Goal: Transaction & Acquisition: Purchase product/service

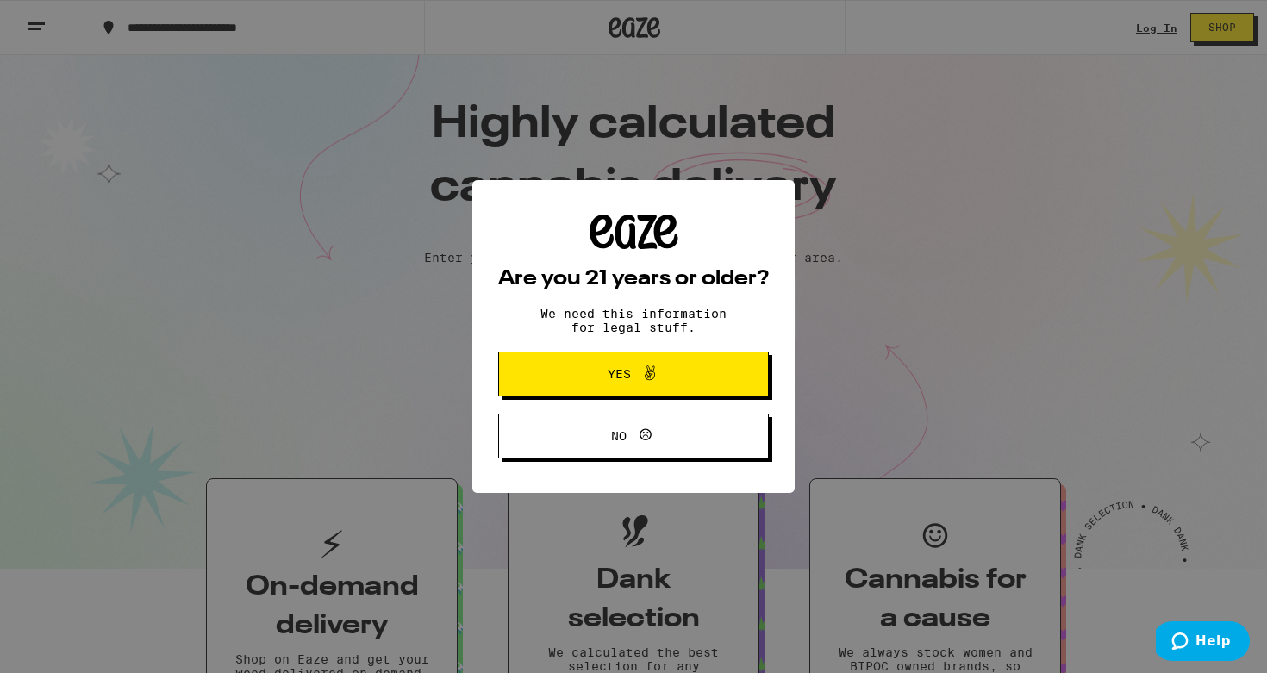
click at [696, 381] on span "Yes" at bounding box center [633, 374] width 131 height 22
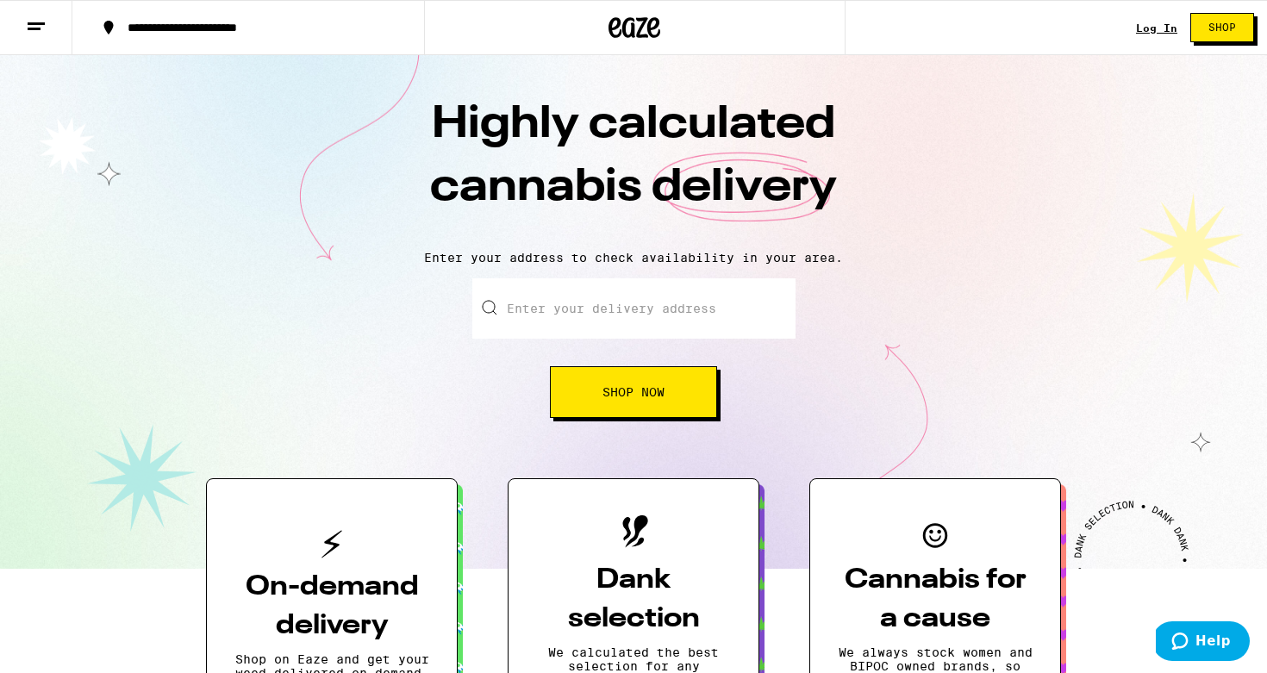
click at [649, 402] on button "Shop Now" at bounding box center [633, 392] width 167 height 52
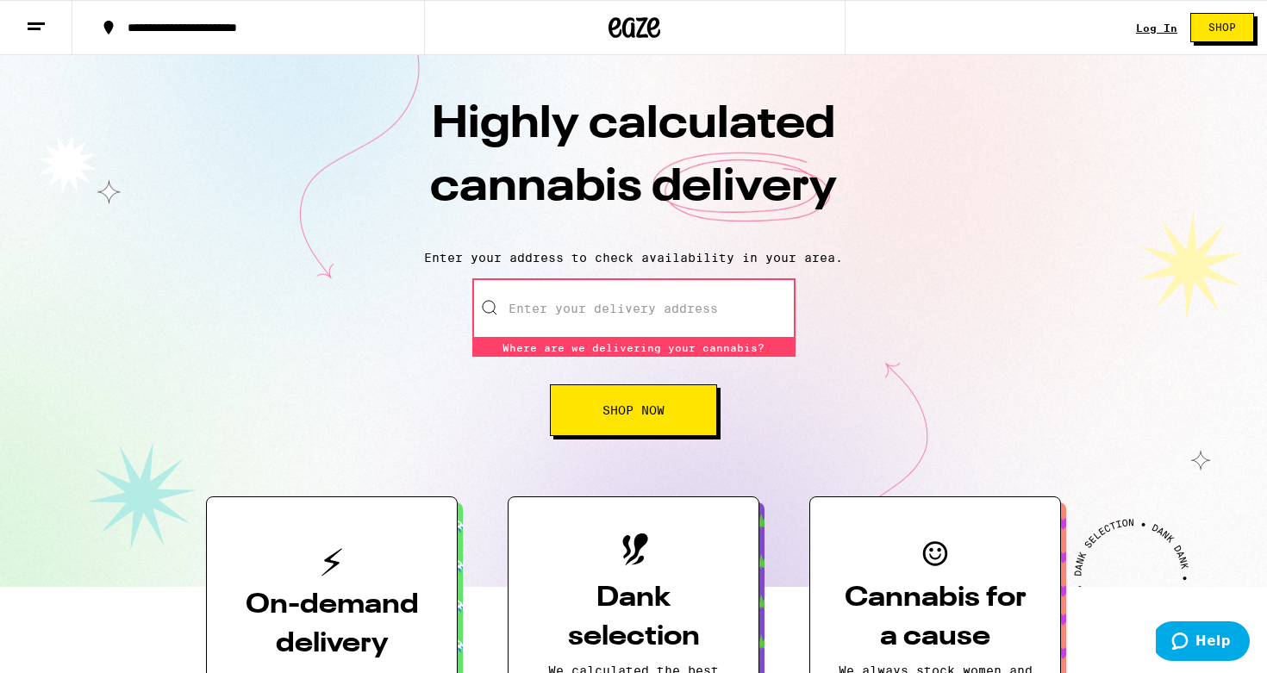
click at [43, 23] on line at bounding box center [36, 23] width 17 height 0
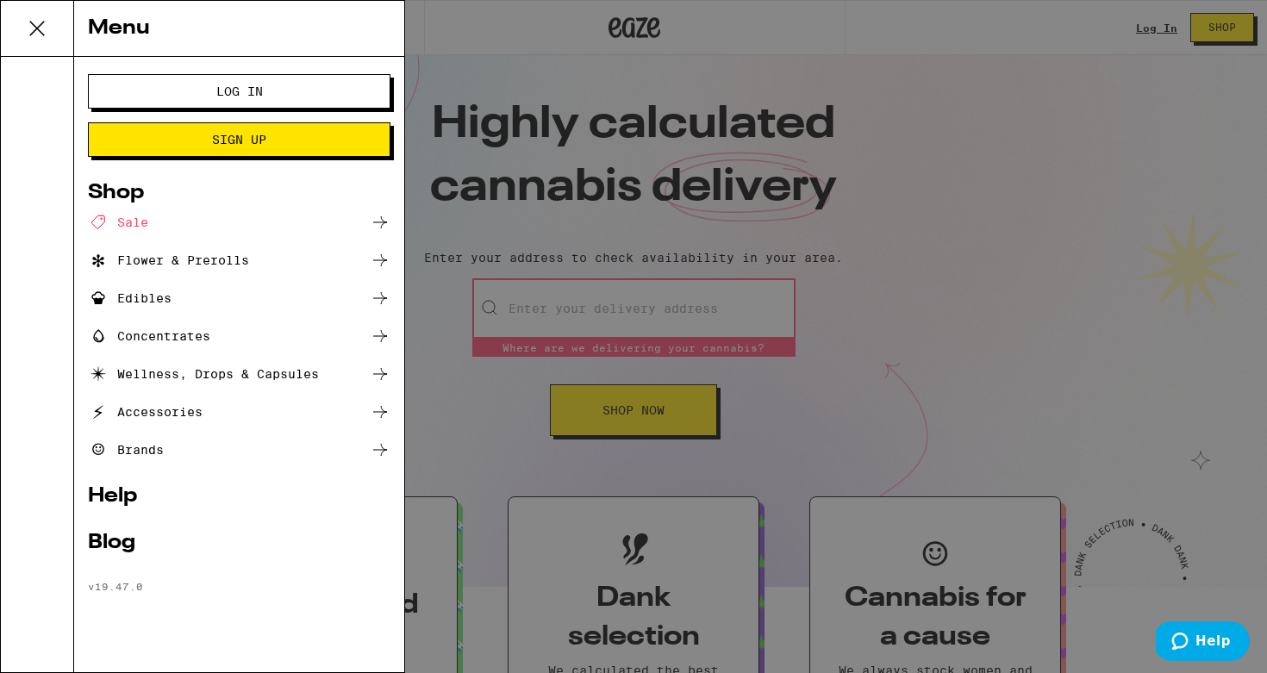
click at [30, 31] on icon at bounding box center [37, 28] width 34 height 34
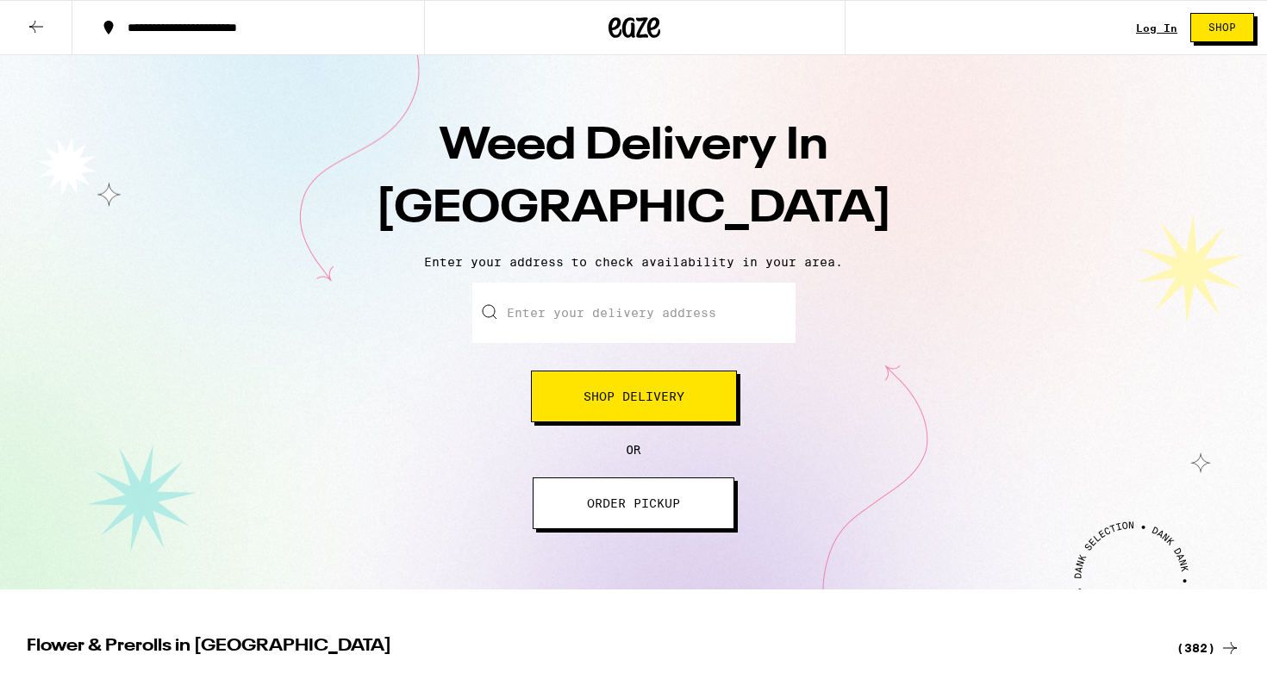
click at [621, 508] on span "ORDER PICKUP" at bounding box center [633, 503] width 93 height 12
